Goal: Feedback & Contribution: Leave review/rating

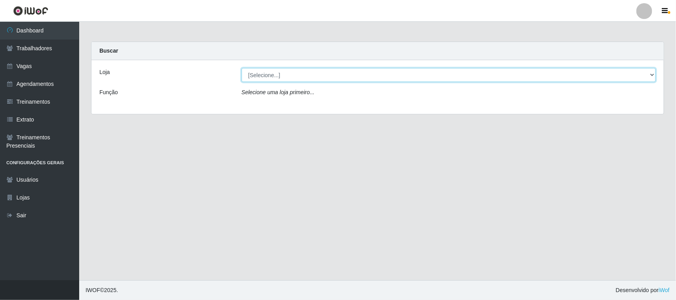
click at [650, 74] on select "[Selecione...] Nordestão - [GEOGRAPHIC_DATA]" at bounding box center [449, 75] width 414 height 14
select select "420"
click at [242, 68] on select "[Selecione...] Nordestão - [GEOGRAPHIC_DATA]" at bounding box center [449, 75] width 414 height 14
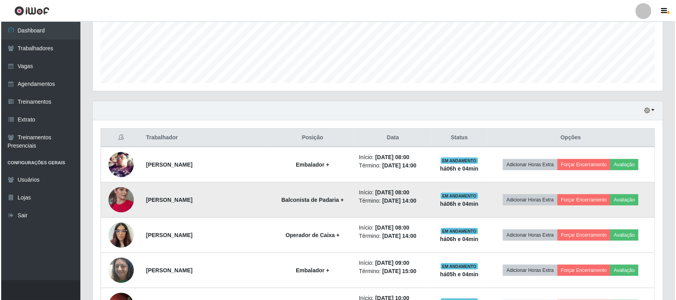
scroll to position [198, 0]
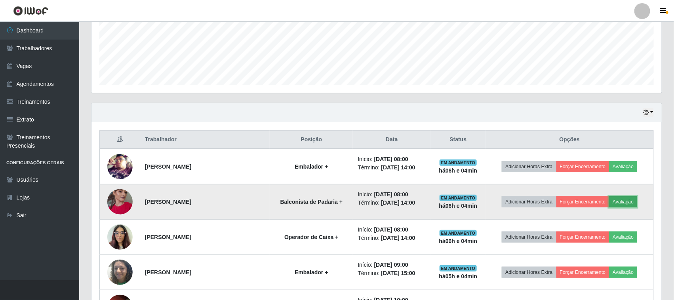
click at [628, 202] on button "Avaliação" at bounding box center [623, 201] width 28 height 11
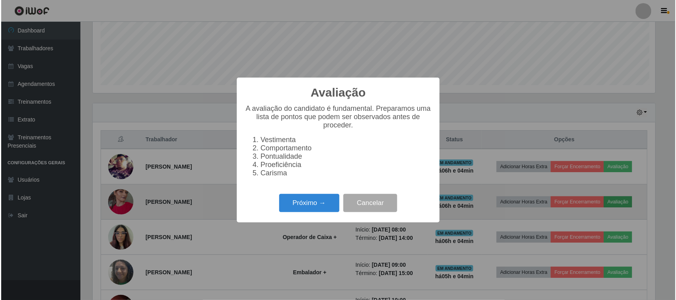
scroll to position [165, 565]
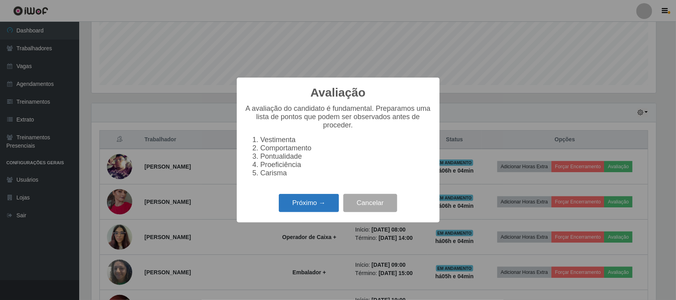
click at [302, 210] on button "Próximo →" at bounding box center [309, 203] width 60 height 19
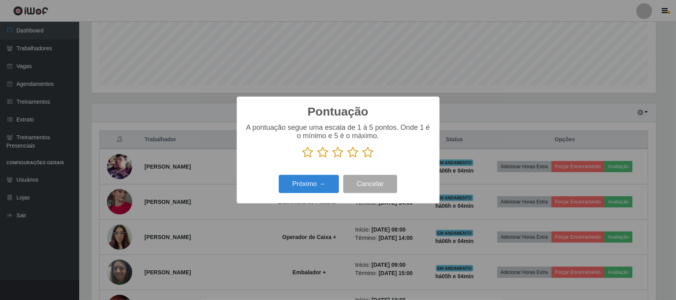
scroll to position [395750, 395349]
click at [367, 155] on icon at bounding box center [368, 152] width 11 height 12
click at [363, 158] on input "radio" at bounding box center [363, 158] width 0 height 0
click at [310, 185] on button "Próximo →" at bounding box center [309, 184] width 60 height 19
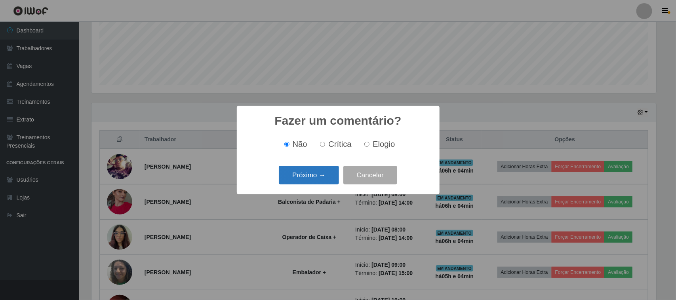
click at [314, 181] on button "Próximo →" at bounding box center [309, 175] width 60 height 19
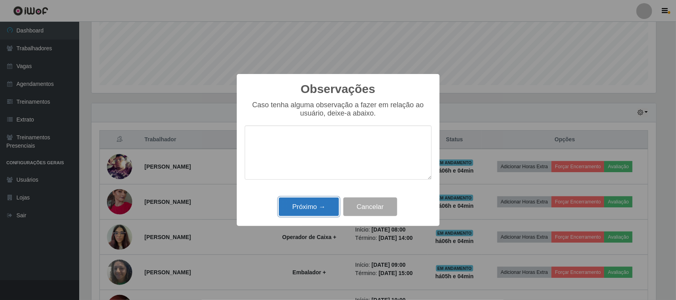
click at [303, 211] on button "Próximo →" at bounding box center [309, 207] width 60 height 19
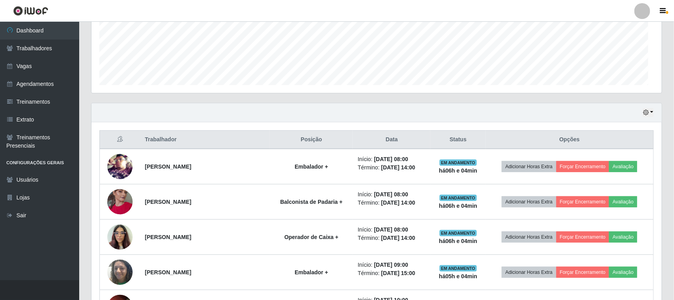
scroll to position [165, 570]
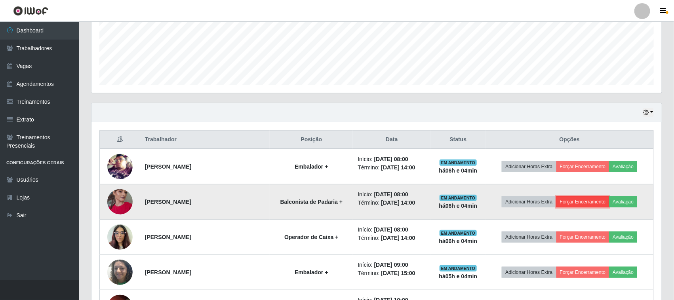
click at [583, 204] on button "Forçar Encerramento" at bounding box center [582, 201] width 53 height 11
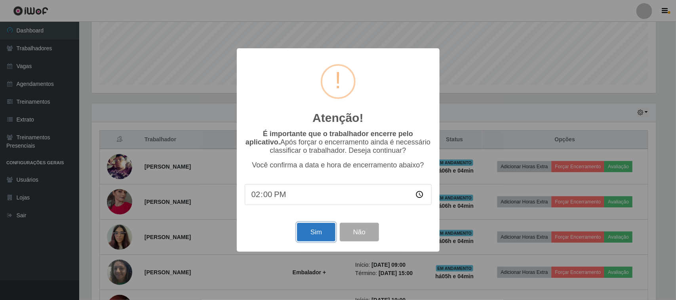
click at [318, 234] on button "Sim" at bounding box center [316, 232] width 38 height 19
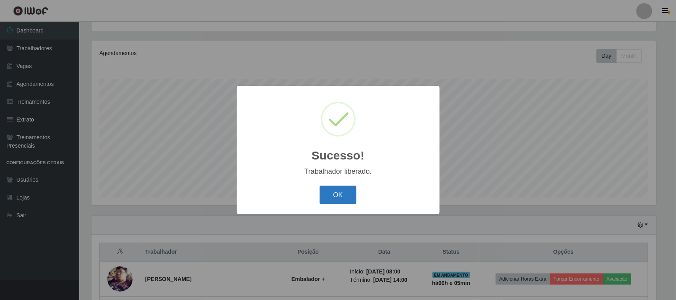
click at [341, 195] on button "OK" at bounding box center [338, 195] width 37 height 19
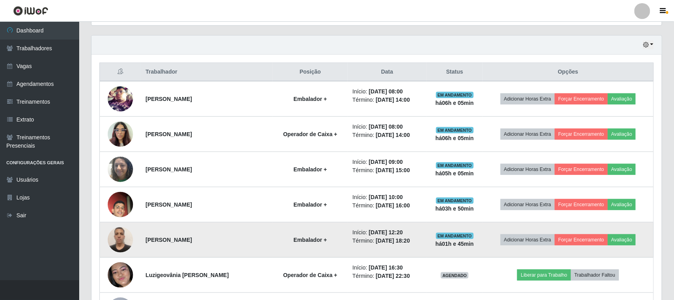
scroll to position [283, 0]
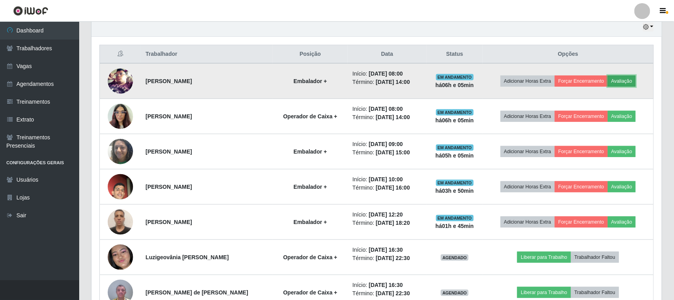
click at [620, 80] on button "Avaliação" at bounding box center [622, 81] width 28 height 11
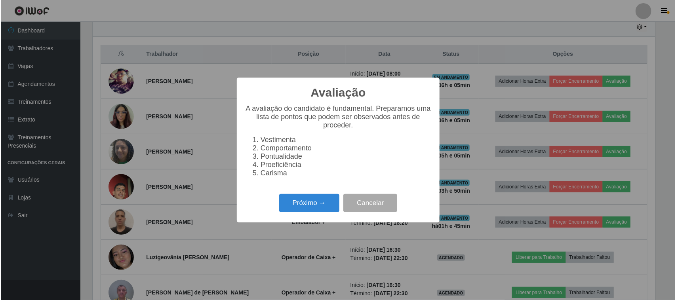
scroll to position [165, 565]
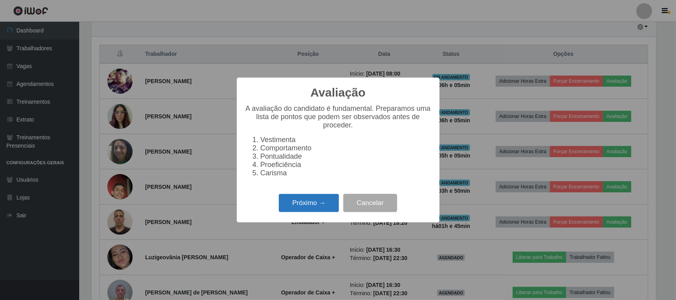
click at [310, 208] on button "Próximo →" at bounding box center [309, 203] width 60 height 19
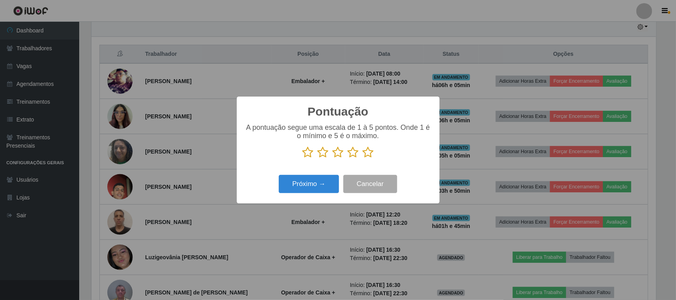
click at [365, 154] on icon at bounding box center [368, 152] width 11 height 12
click at [363, 158] on input "radio" at bounding box center [363, 158] width 0 height 0
click at [297, 185] on button "Próximo →" at bounding box center [309, 184] width 60 height 19
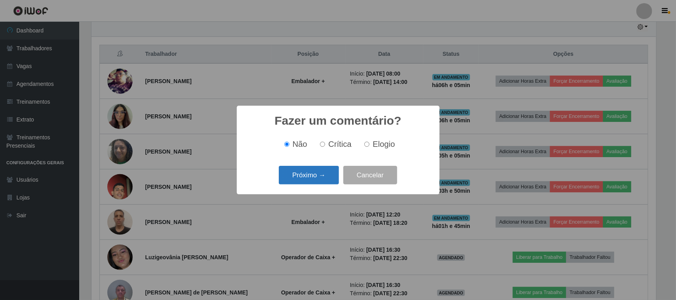
click at [314, 173] on button "Próximo →" at bounding box center [309, 175] width 60 height 19
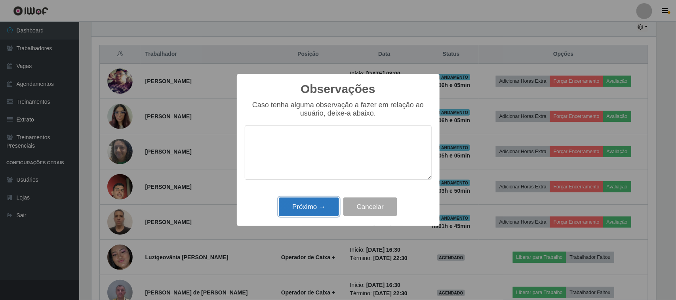
click at [301, 209] on button "Próximo →" at bounding box center [309, 207] width 60 height 19
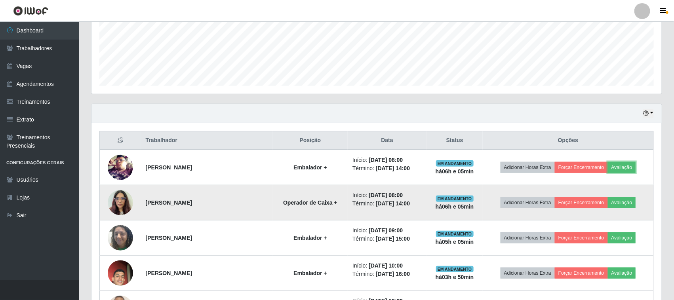
scroll to position [184, 0]
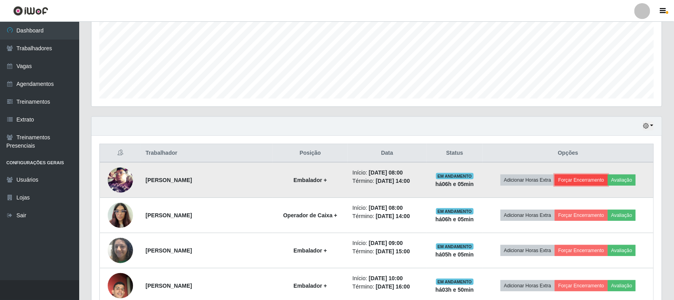
click at [567, 181] on button "Forçar Encerramento" at bounding box center [581, 180] width 53 height 11
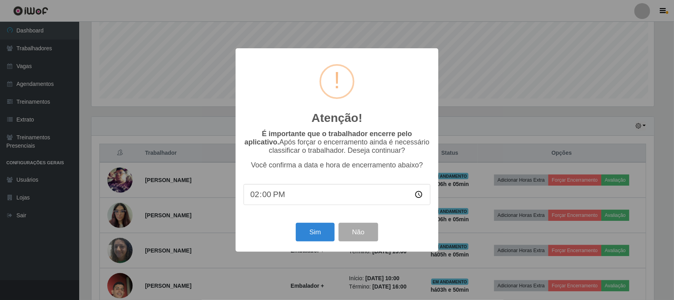
scroll to position [165, 565]
click at [307, 235] on button "Sim" at bounding box center [316, 232] width 38 height 19
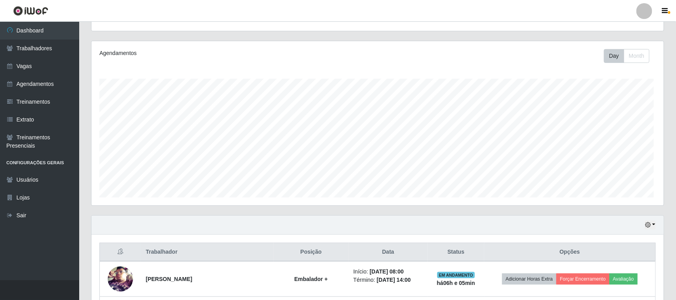
scroll to position [0, 0]
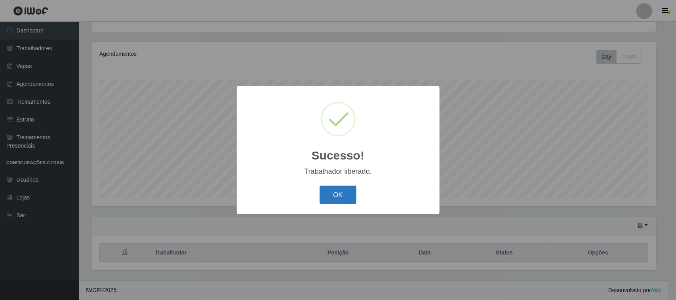
click at [335, 195] on button "OK" at bounding box center [338, 195] width 37 height 19
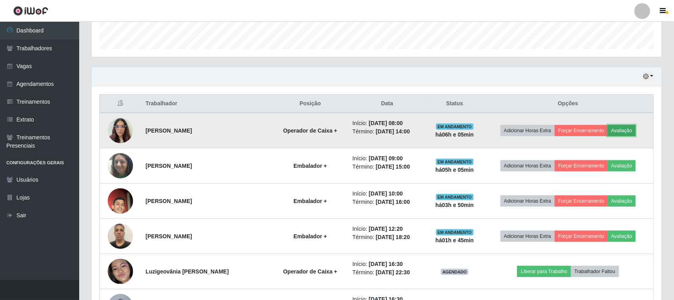
click at [627, 131] on button "Avaliação" at bounding box center [622, 130] width 28 height 11
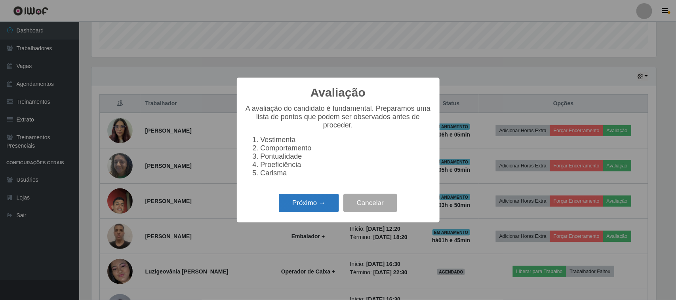
click at [309, 213] on button "Próximo →" at bounding box center [309, 203] width 60 height 19
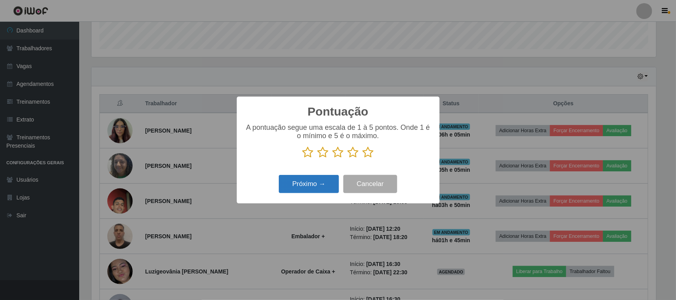
click at [313, 186] on button "Próximo →" at bounding box center [309, 184] width 60 height 19
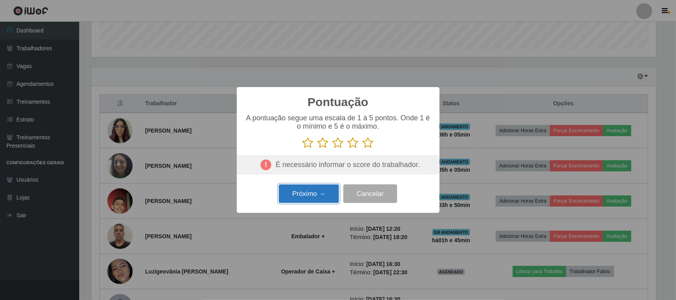
click at [308, 195] on button "Próximo →" at bounding box center [309, 193] width 60 height 19
click at [369, 143] on icon at bounding box center [368, 143] width 11 height 12
click at [363, 149] on input "radio" at bounding box center [363, 149] width 0 height 0
click at [298, 198] on button "Próximo →" at bounding box center [309, 193] width 60 height 19
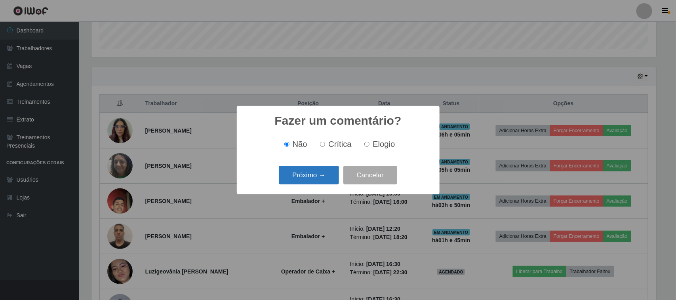
click at [324, 177] on button "Próximo →" at bounding box center [309, 175] width 60 height 19
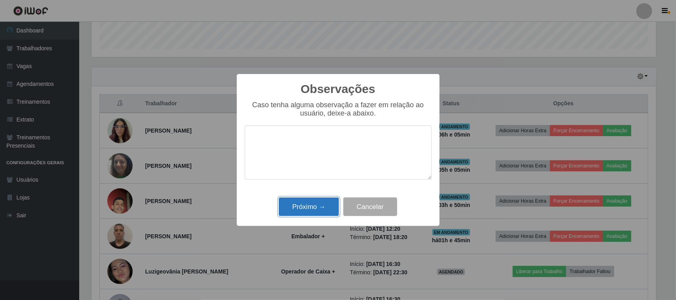
click at [304, 211] on button "Próximo →" at bounding box center [309, 207] width 60 height 19
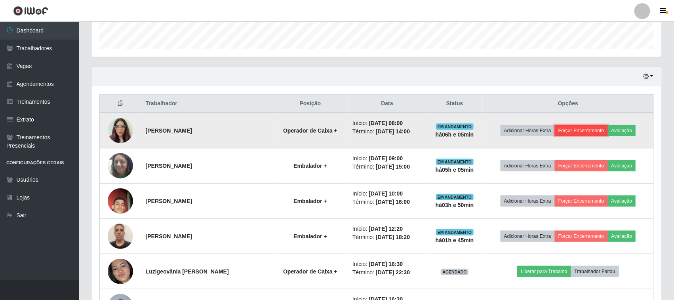
click at [576, 131] on button "Forçar Encerramento" at bounding box center [581, 130] width 53 height 11
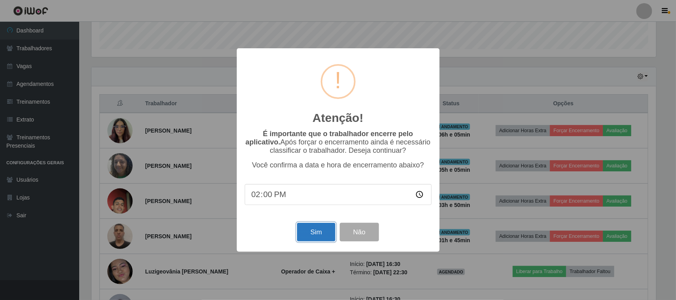
click at [308, 235] on button "Sim" at bounding box center [316, 232] width 38 height 19
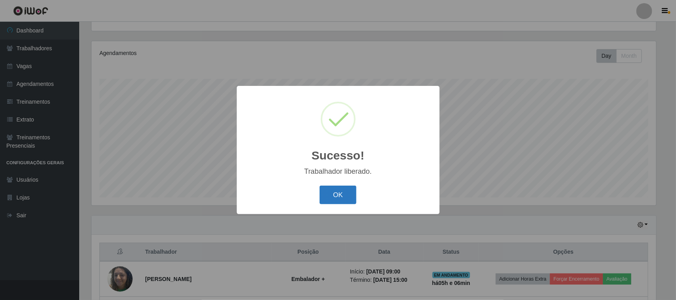
click at [345, 196] on button "OK" at bounding box center [338, 195] width 37 height 19
